Goal: Task Accomplishment & Management: Use online tool/utility

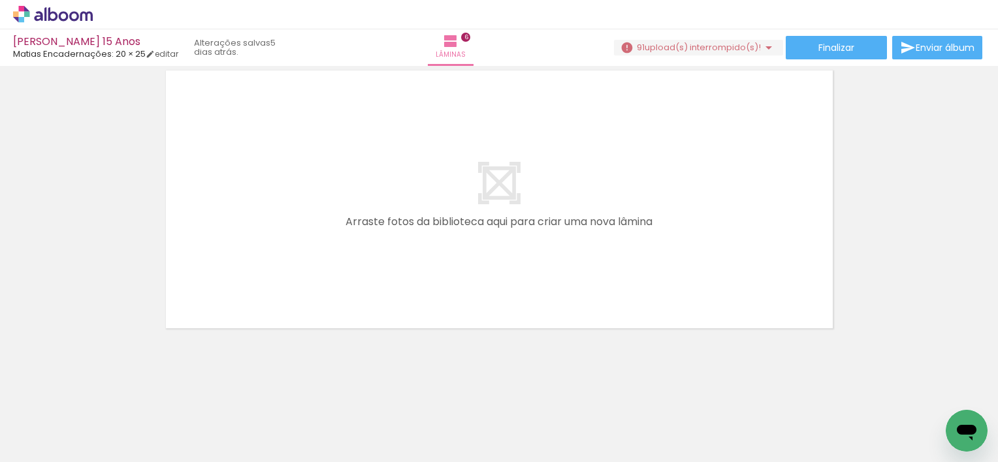
scroll to position [0, 981]
click at [107, 415] on iron-horizontal-list at bounding box center [94, 422] width 26 height 82
click at [107, 416] on iron-horizontal-list at bounding box center [94, 422] width 26 height 82
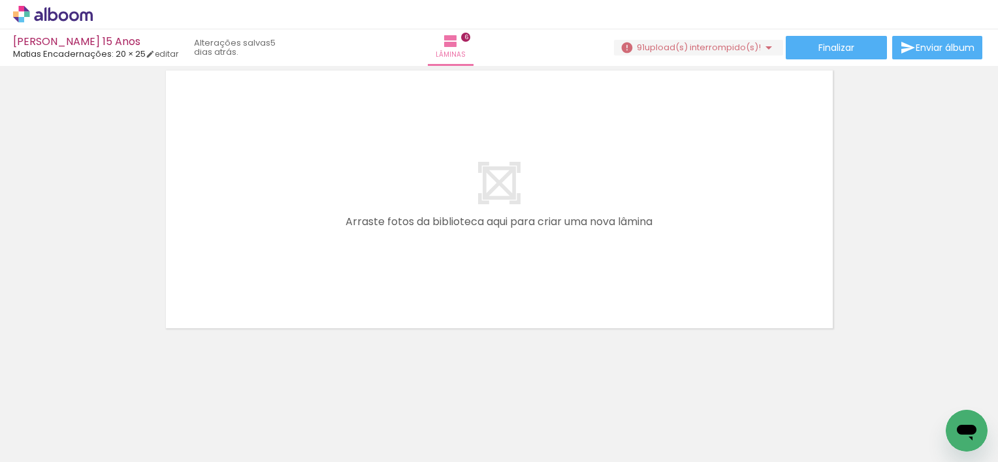
scroll to position [0, 1033]
click at [107, 426] on iron-horizontal-list at bounding box center [94, 422] width 26 height 82
drag, startPoint x: 353, startPoint y: 413, endPoint x: 332, endPoint y: 414, distance: 20.9
click at [107, 414] on iron-horizontal-list at bounding box center [94, 422] width 26 height 82
click at [762, 48] on iron-icon at bounding box center [769, 48] width 16 height 16
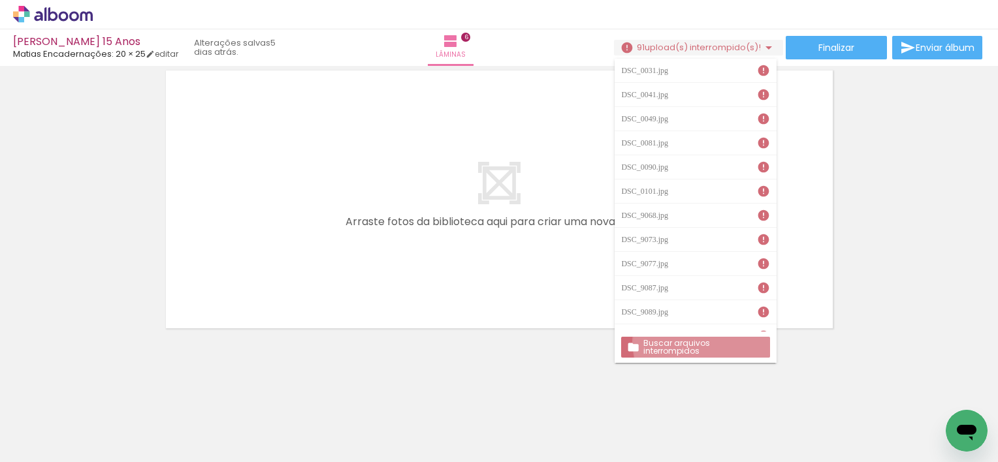
click at [0, 0] on slot "Buscar arquivos interrompidos" at bounding box center [0, 0] width 0 height 0
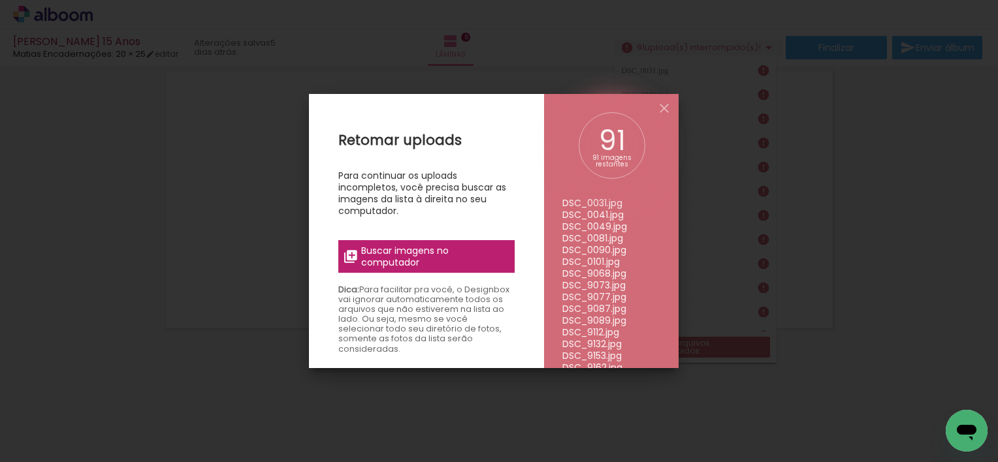
click at [431, 259] on span "Buscar imagens no computador" at bounding box center [434, 257] width 146 height 24
click at [0, 0] on input "file" at bounding box center [0, 0] width 0 height 0
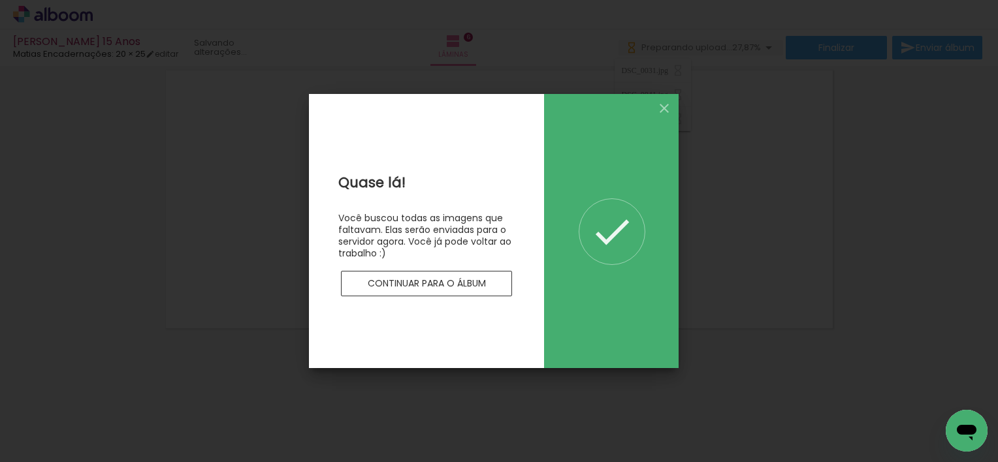
scroll to position [0, 0]
click at [0, 0] on slot "Continuar para o álbum" at bounding box center [0, 0] width 0 height 0
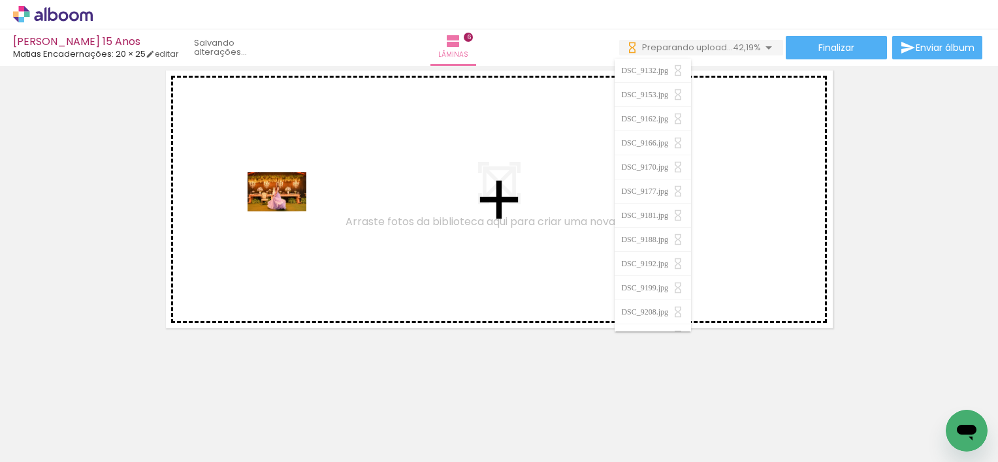
drag, startPoint x: 343, startPoint y: 426, endPoint x: 287, endPoint y: 212, distance: 221.5
click at [287, 212] on quentale-workspace at bounding box center [499, 231] width 998 height 462
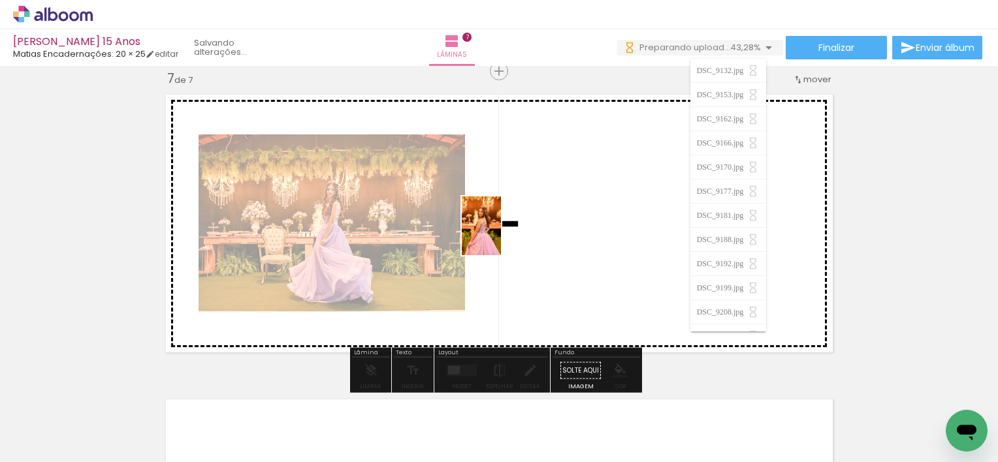
drag, startPoint x: 282, startPoint y: 413, endPoint x: 501, endPoint y: 236, distance: 281.4
click at [501, 236] on quentale-workspace at bounding box center [499, 231] width 998 height 462
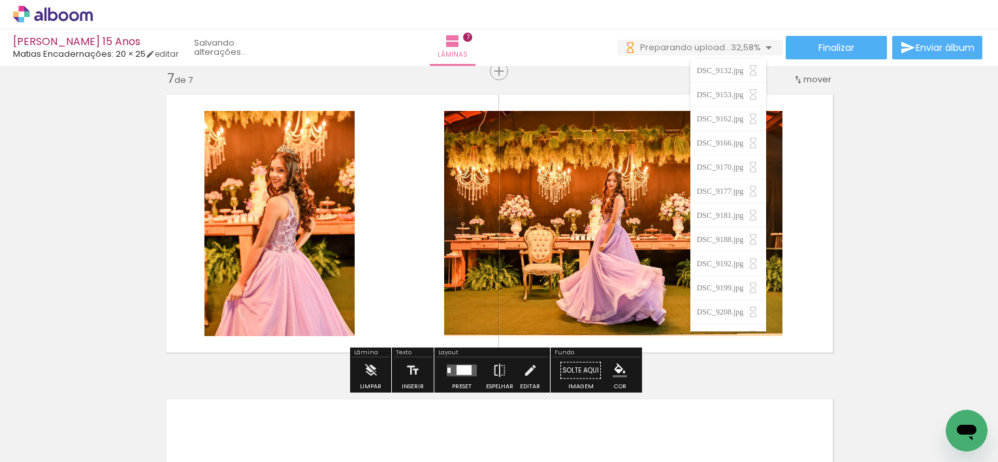
click at [395, 197] on quentale-layouter at bounding box center [499, 224] width 681 height 272
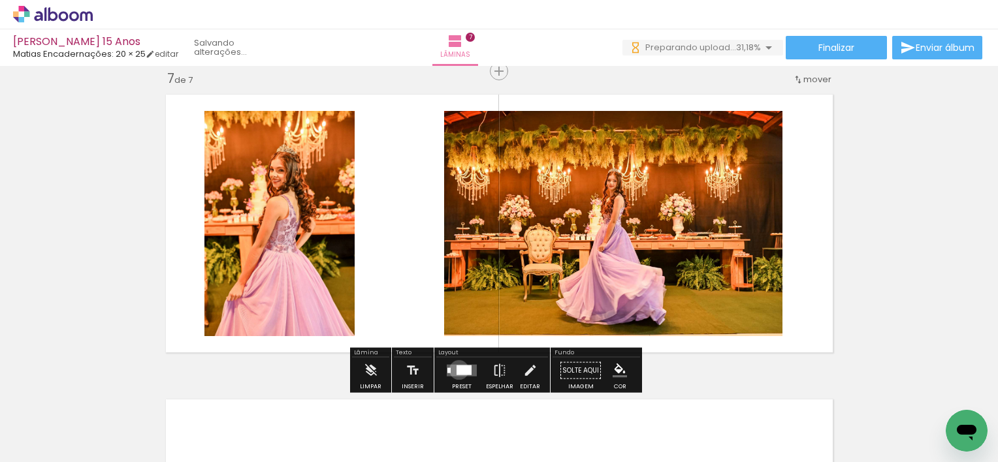
click at [457, 370] on div at bounding box center [464, 371] width 15 height 10
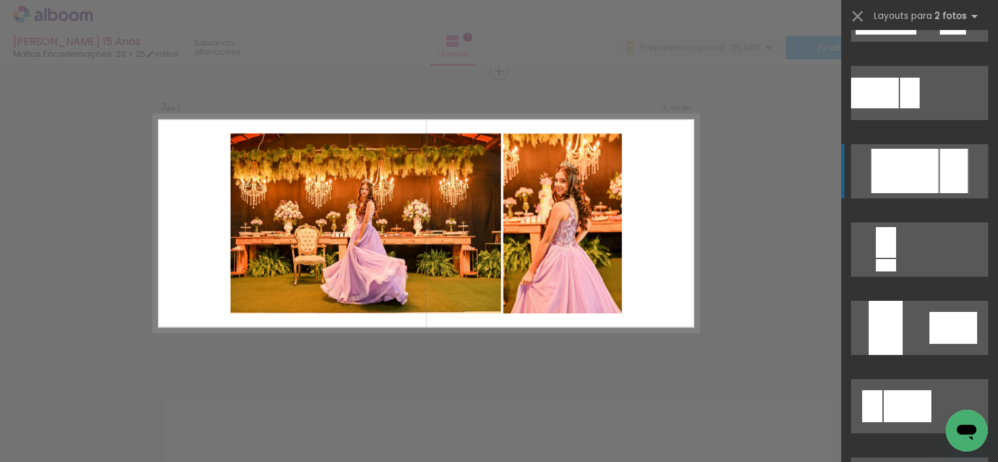
click at [922, 178] on div at bounding box center [904, 171] width 67 height 44
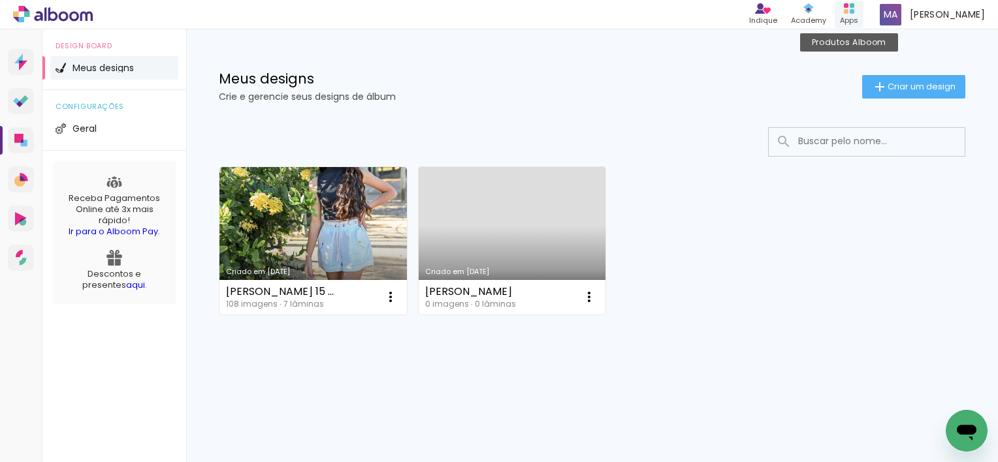
click at [856, 14] on div "Produtos Alboom Apps" at bounding box center [849, 14] width 29 height 27
